Goal: Task Accomplishment & Management: Use online tool/utility

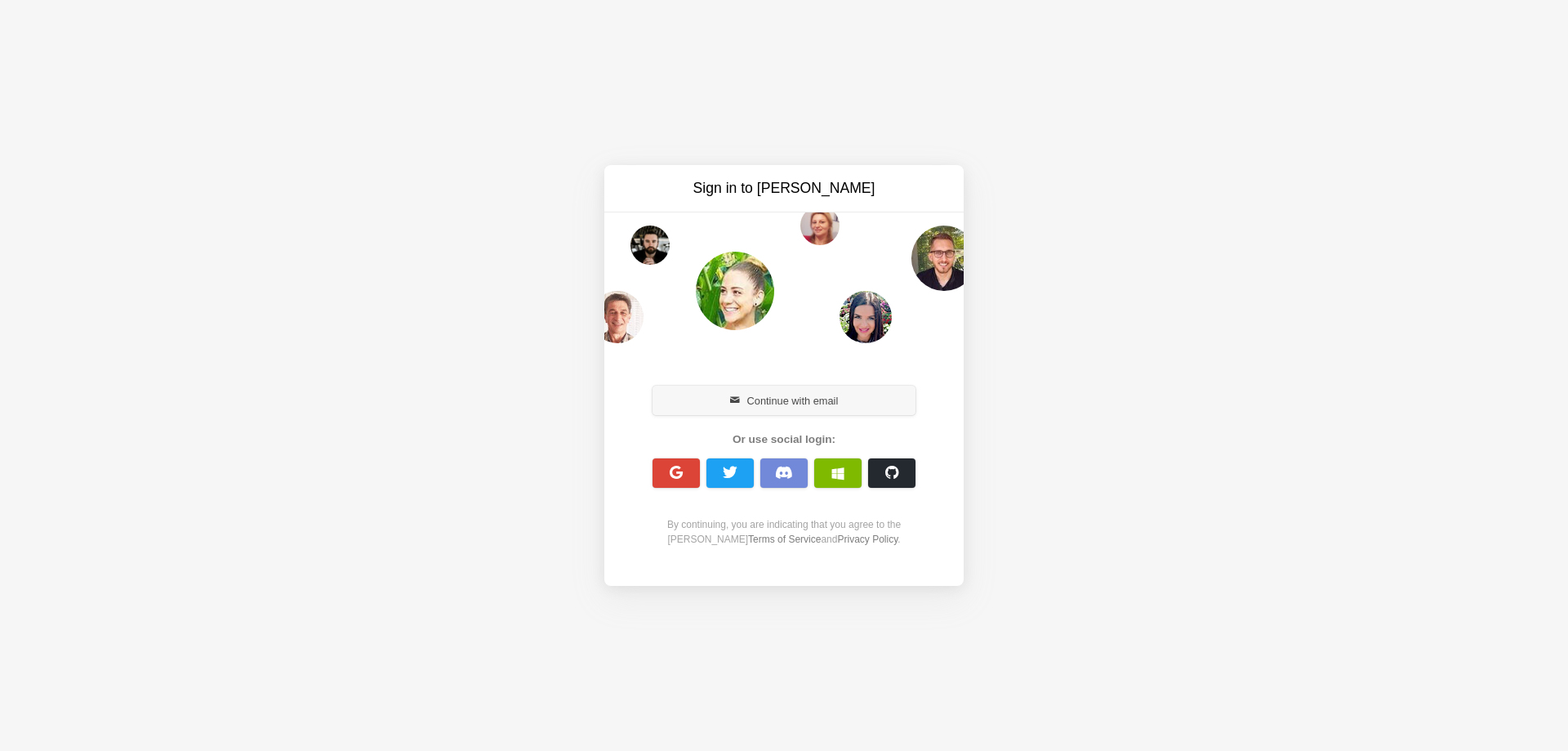
click at [799, 395] on button "Continue with email" at bounding box center [784, 399] width 263 height 29
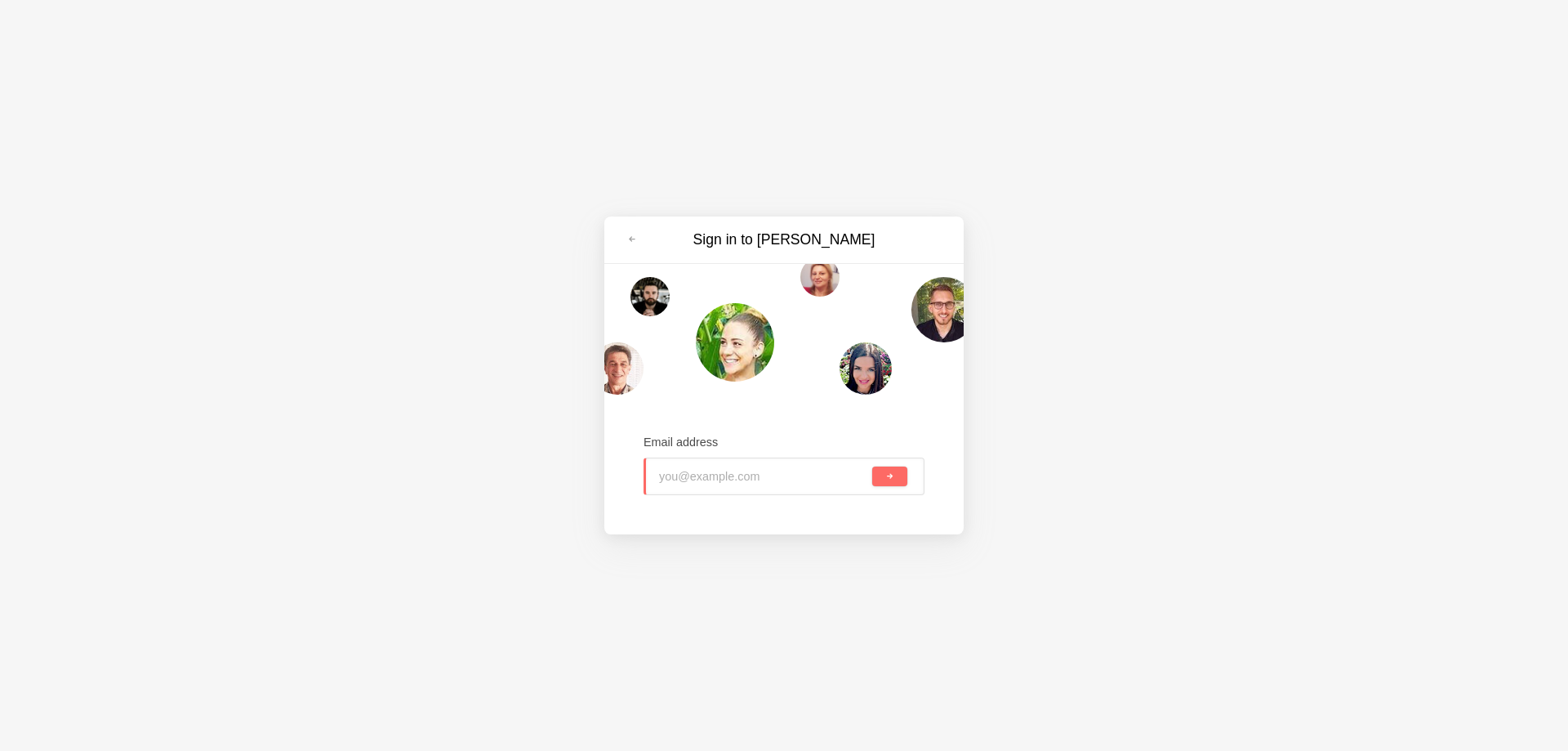
type input "greenhaven@tiffincrane.com"
click at [894, 478] on button "submit" at bounding box center [889, 476] width 35 height 20
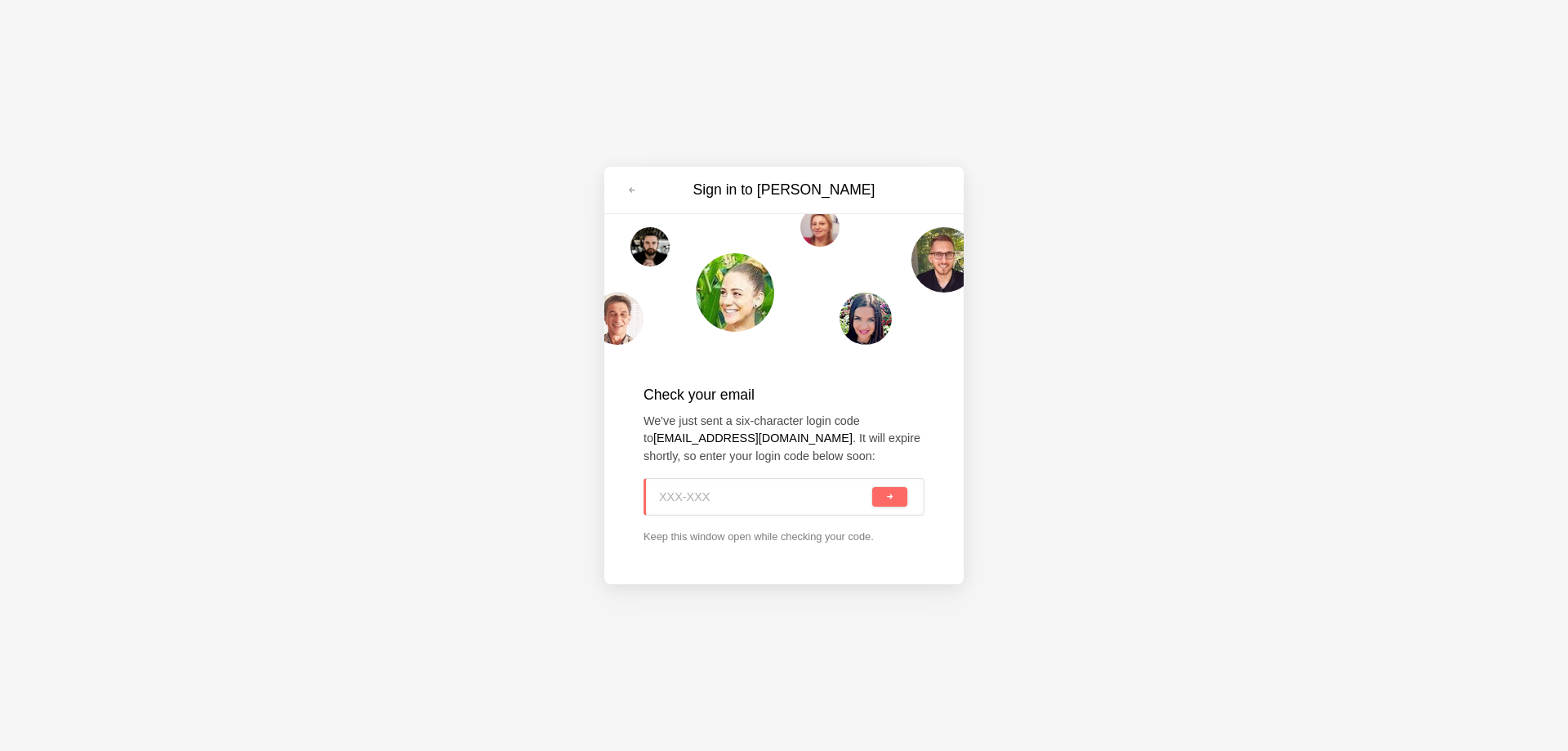
paste input "Z7U-08U"
type input "Z7U-08U"
drag, startPoint x: 891, startPoint y: 496, endPoint x: 859, endPoint y: 532, distance: 48.2
click at [891, 495] on span "submit" at bounding box center [889, 497] width 9 height 9
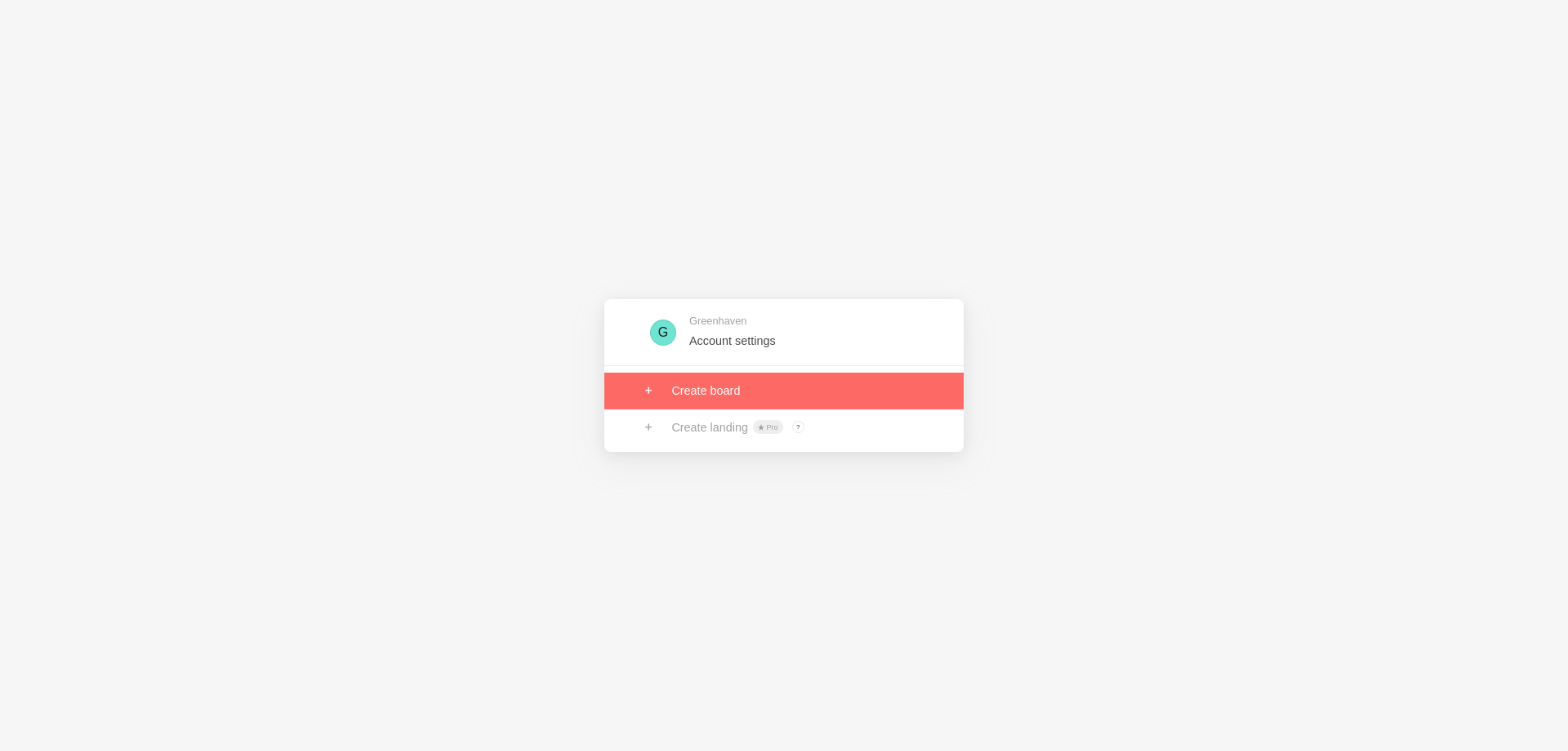
click at [727, 392] on link at bounding box center [784, 390] width 359 height 36
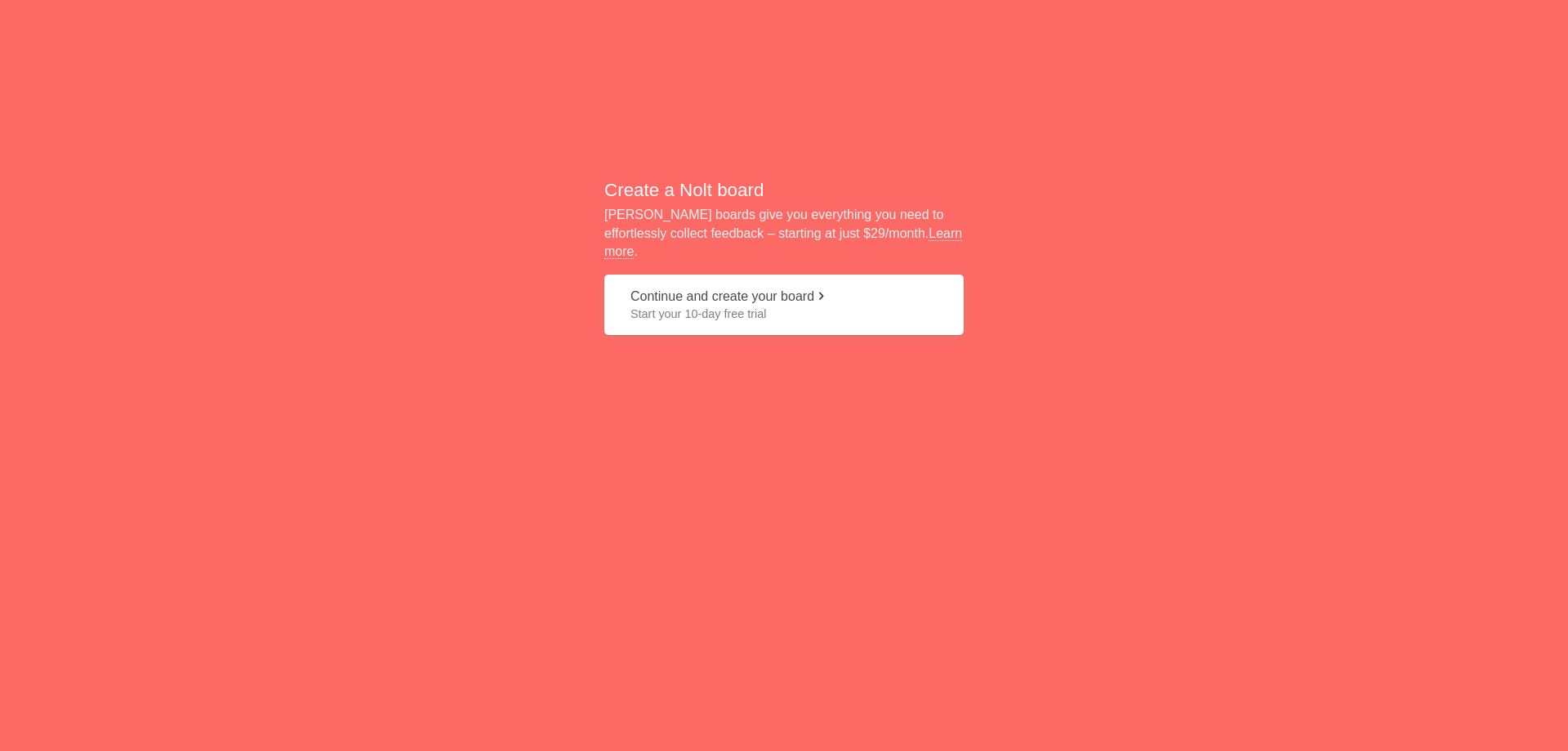
click at [742, 309] on span "Start your 10-day free trial" at bounding box center [784, 313] width 307 height 16
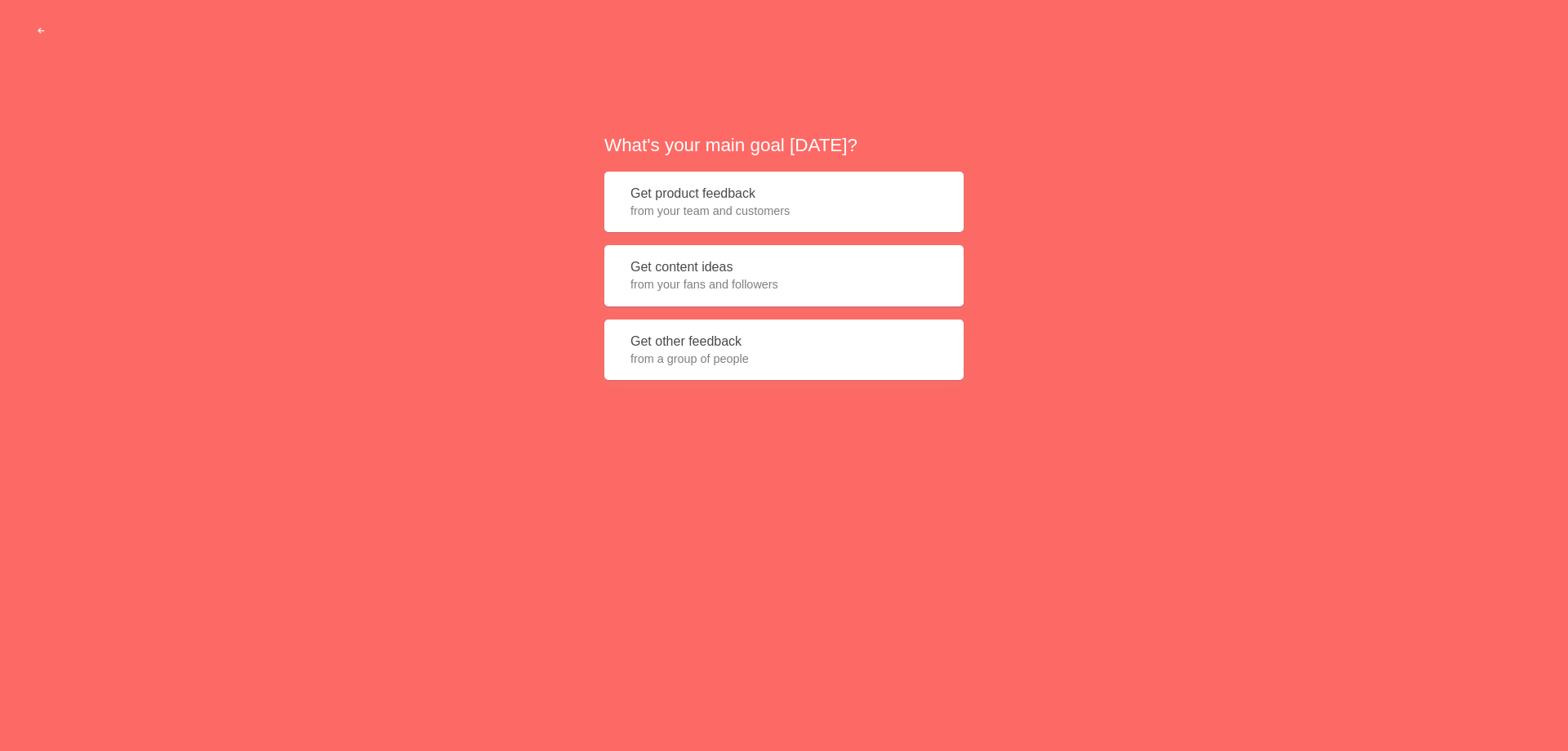
click at [679, 276] on button "Get content ideas from your fans and followers" at bounding box center [784, 275] width 359 height 61
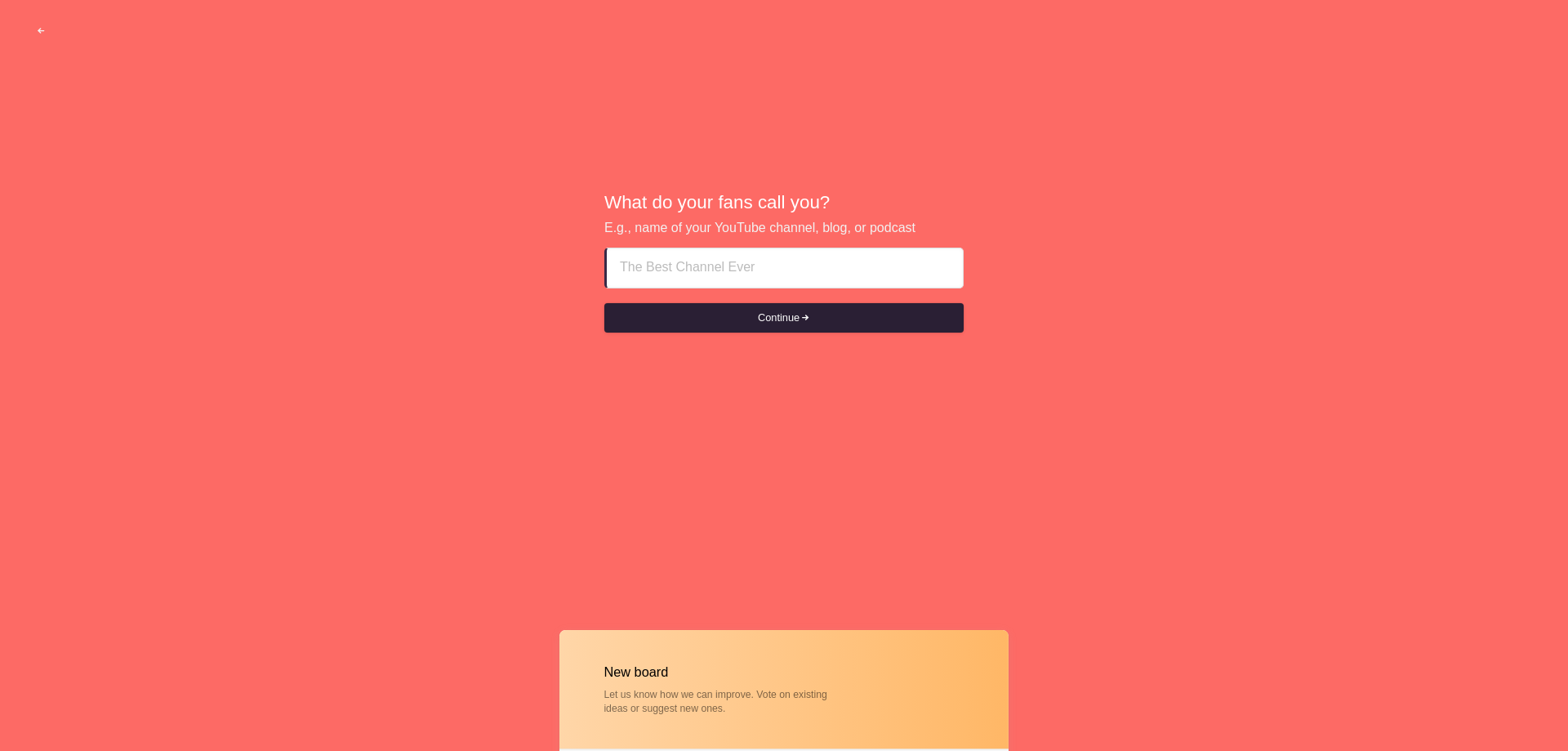
paste input "Family-Owned Cleaning, Personalized Service"
click at [733, 318] on button "Continue" at bounding box center [784, 317] width 359 height 29
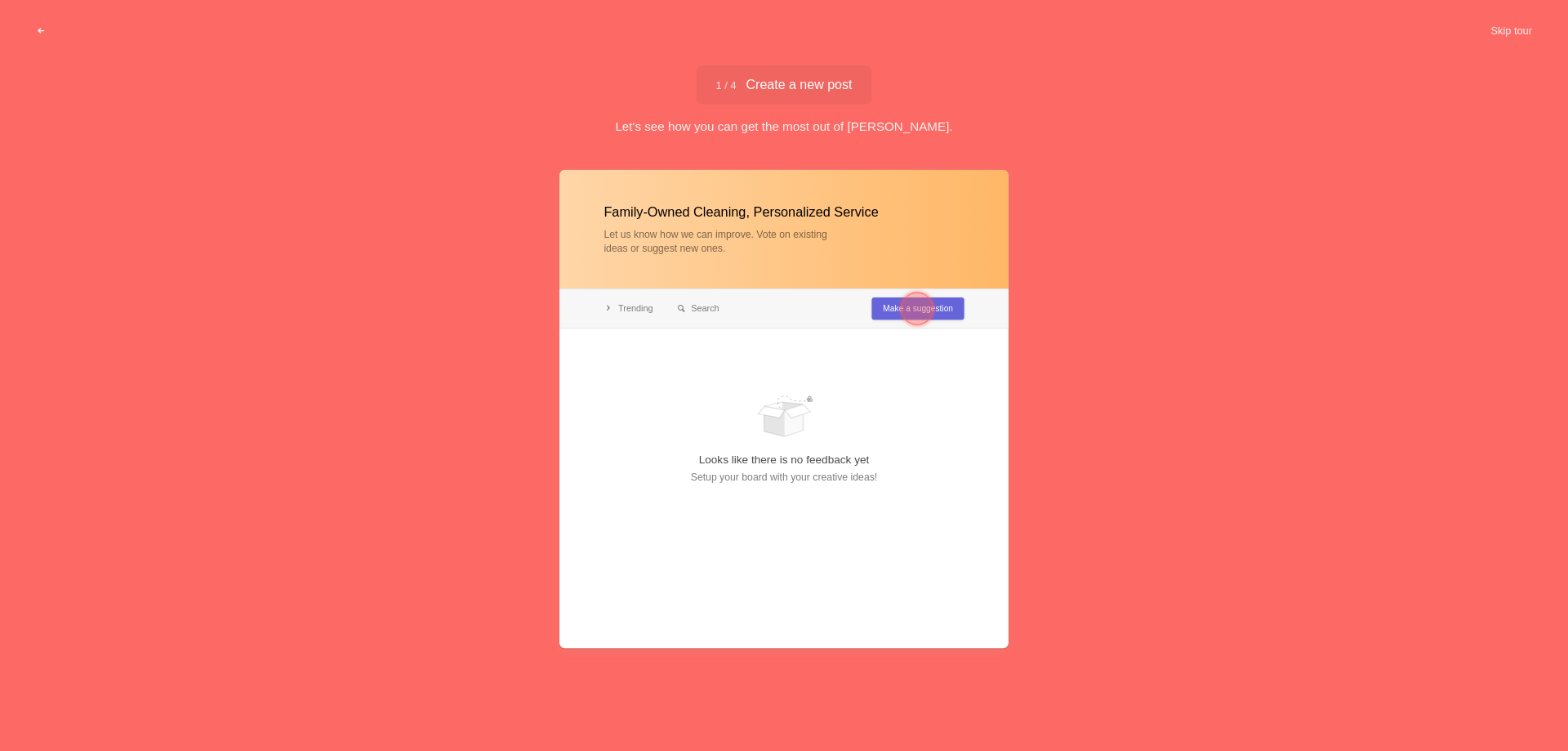
type input "Family-Owned Cleaning, Personalized Service"
click at [914, 316] on div at bounding box center [917, 308] width 33 height 33
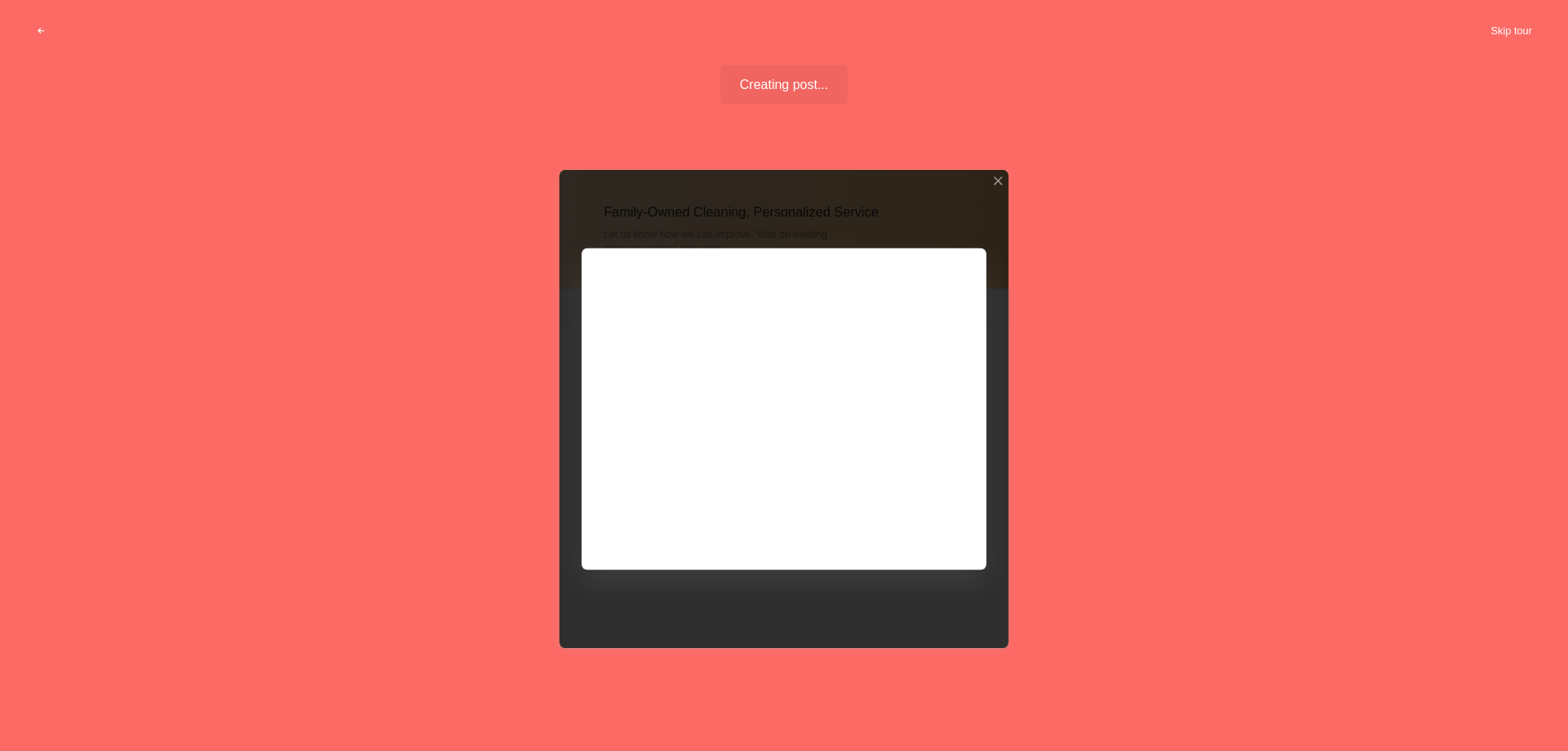
click at [1517, 27] on button "Skip tour" at bounding box center [1511, 30] width 81 height 29
